Goal: Task Accomplishment & Management: Complete application form

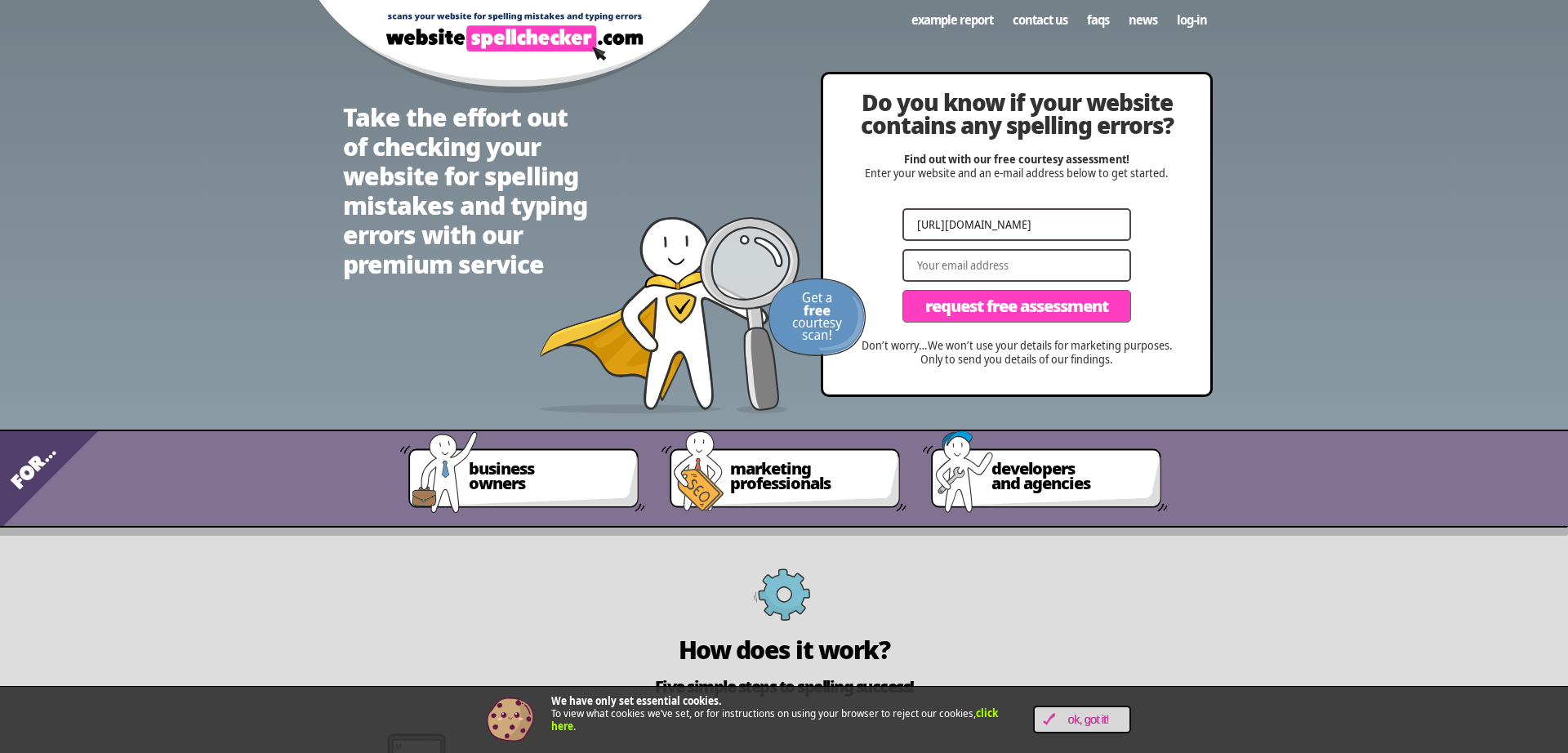
type input "[URL][DOMAIN_NAME]"
click at [980, 278] on input "Email" at bounding box center [1017, 265] width 229 height 33
paste input "[PERSON_NAME][EMAIL_ADDRESS][PERSON_NAME][DOMAIN_NAME]"
type input "[PERSON_NAME][EMAIL_ADDRESS][PERSON_NAME][DOMAIN_NAME]"
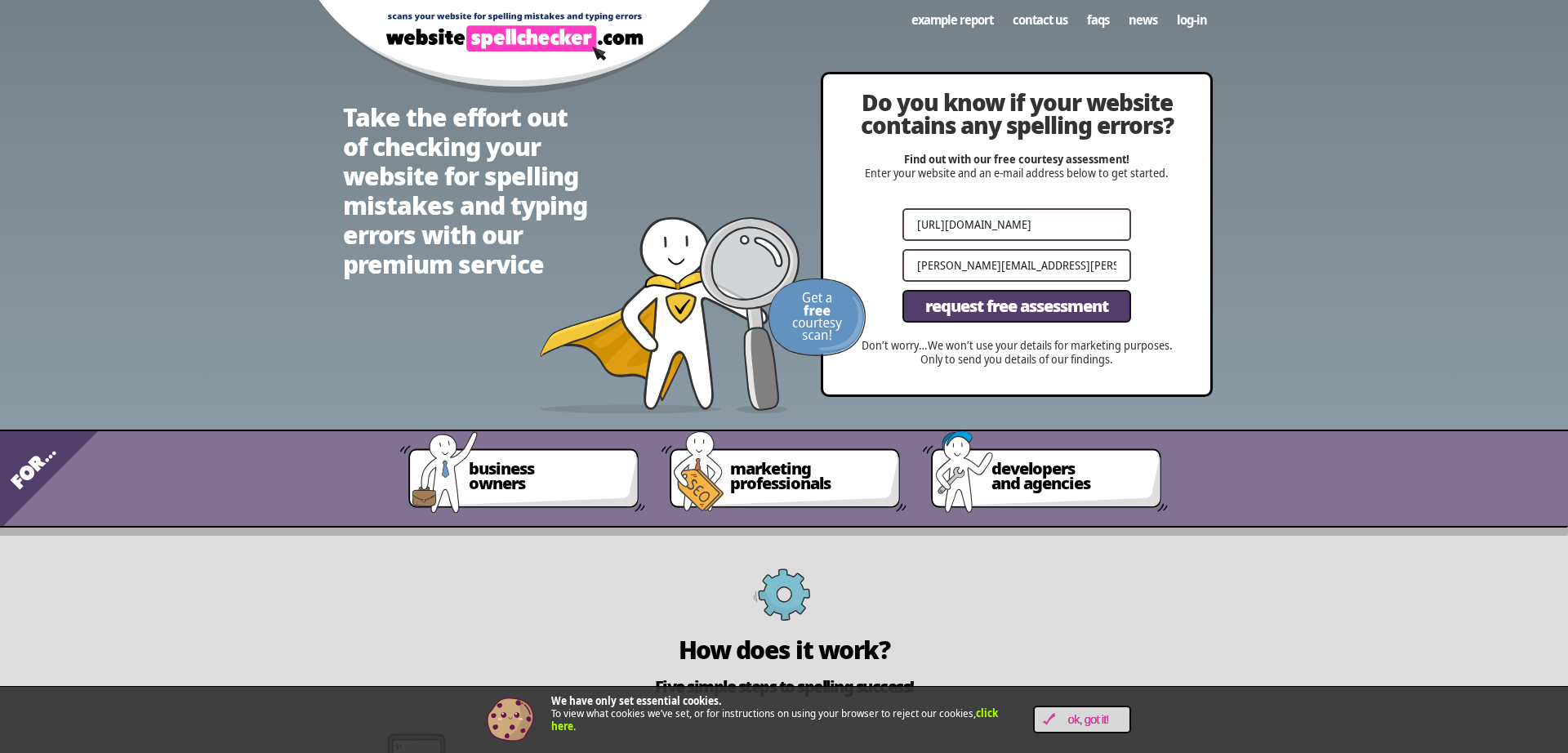
click at [1019, 314] on span "Request Free Assessment" at bounding box center [1016, 306] width 183 height 16
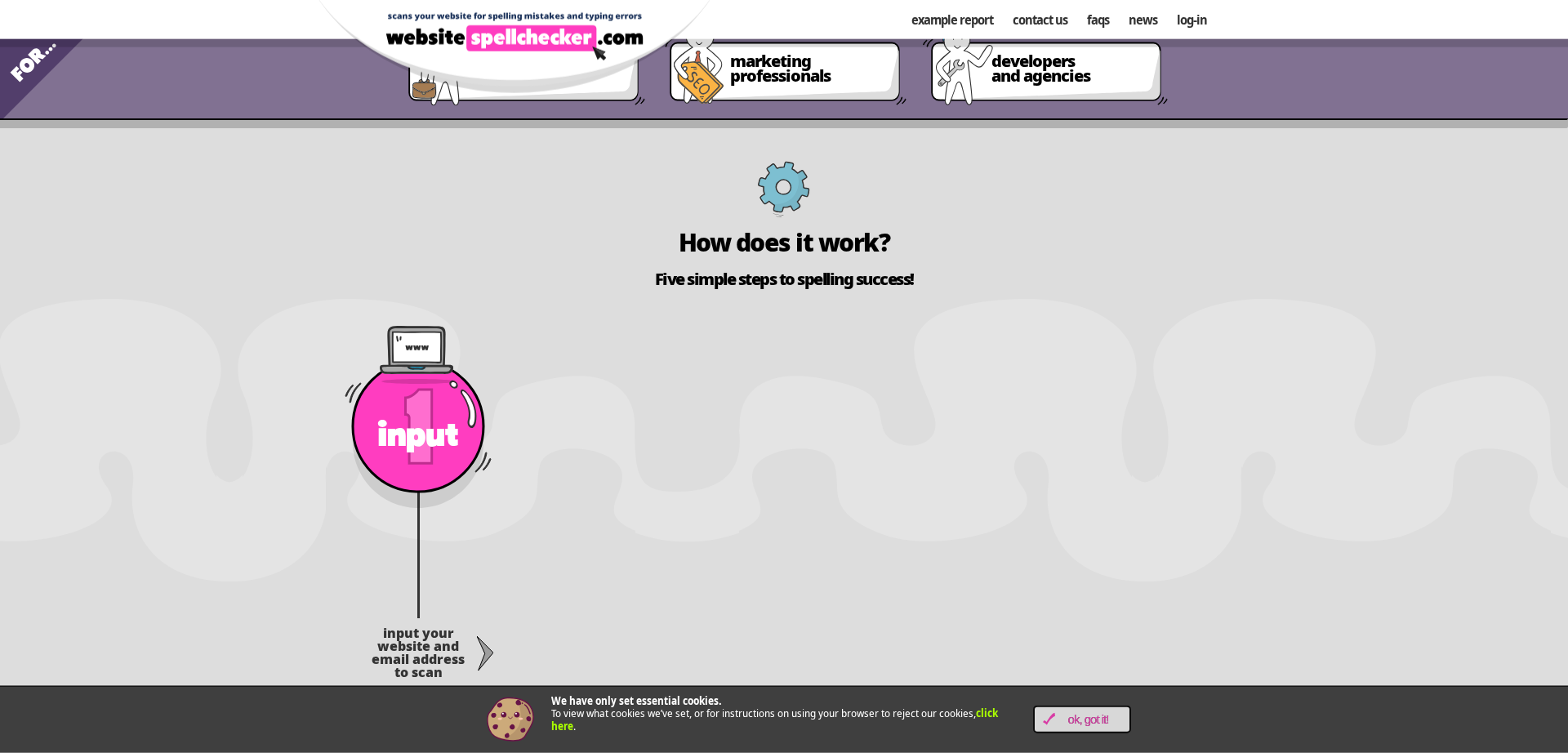
scroll to position [652, 0]
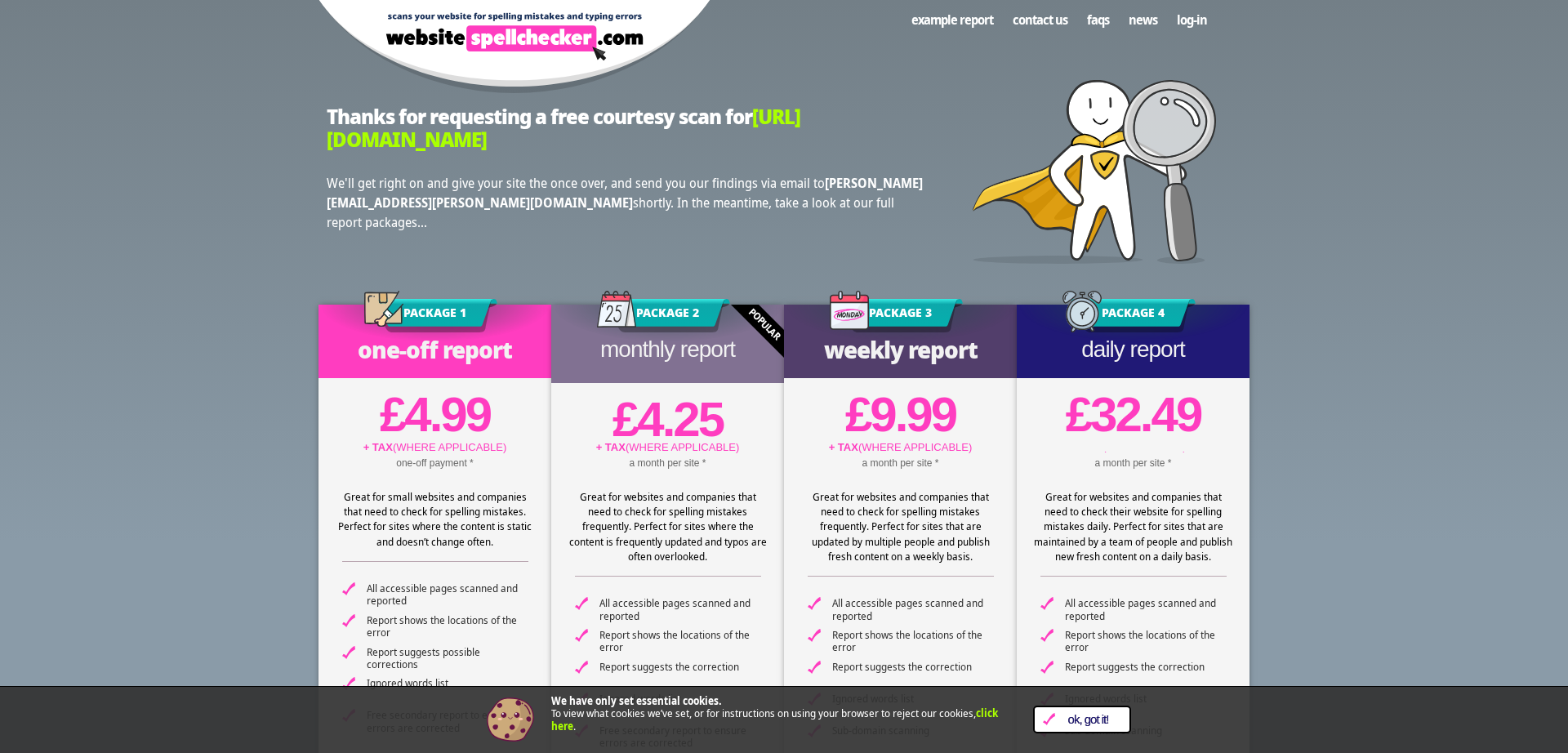
click at [1088, 716] on span "OK, Got it!" at bounding box center [1089, 720] width 66 height 14
